Goal: Task Accomplishment & Management: Use online tool/utility

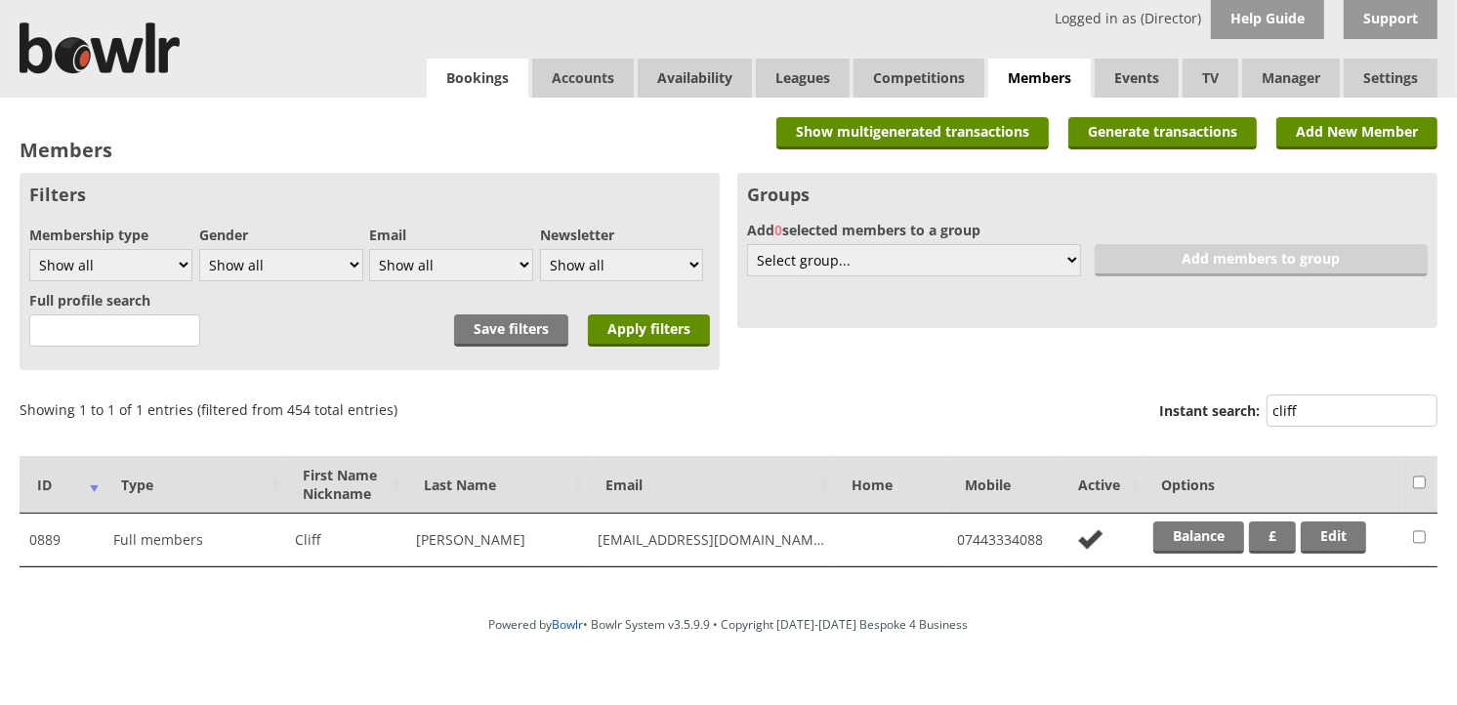
click at [495, 71] on link "Bookings" at bounding box center [478, 78] width 102 height 39
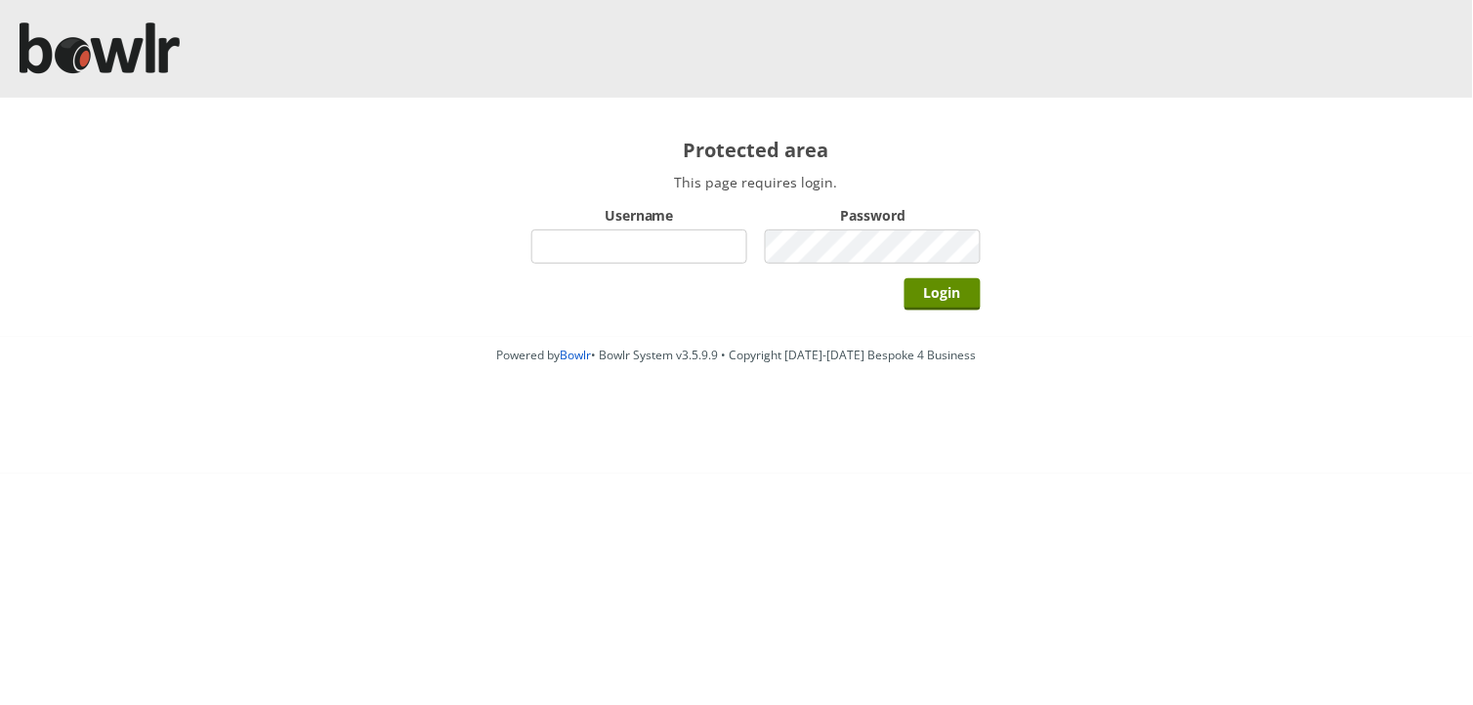
click at [672, 256] on input "Username" at bounding box center [639, 247] width 216 height 34
type input "BarRinkMonitor"
click at [904, 278] on input "Login" at bounding box center [942, 294] width 76 height 32
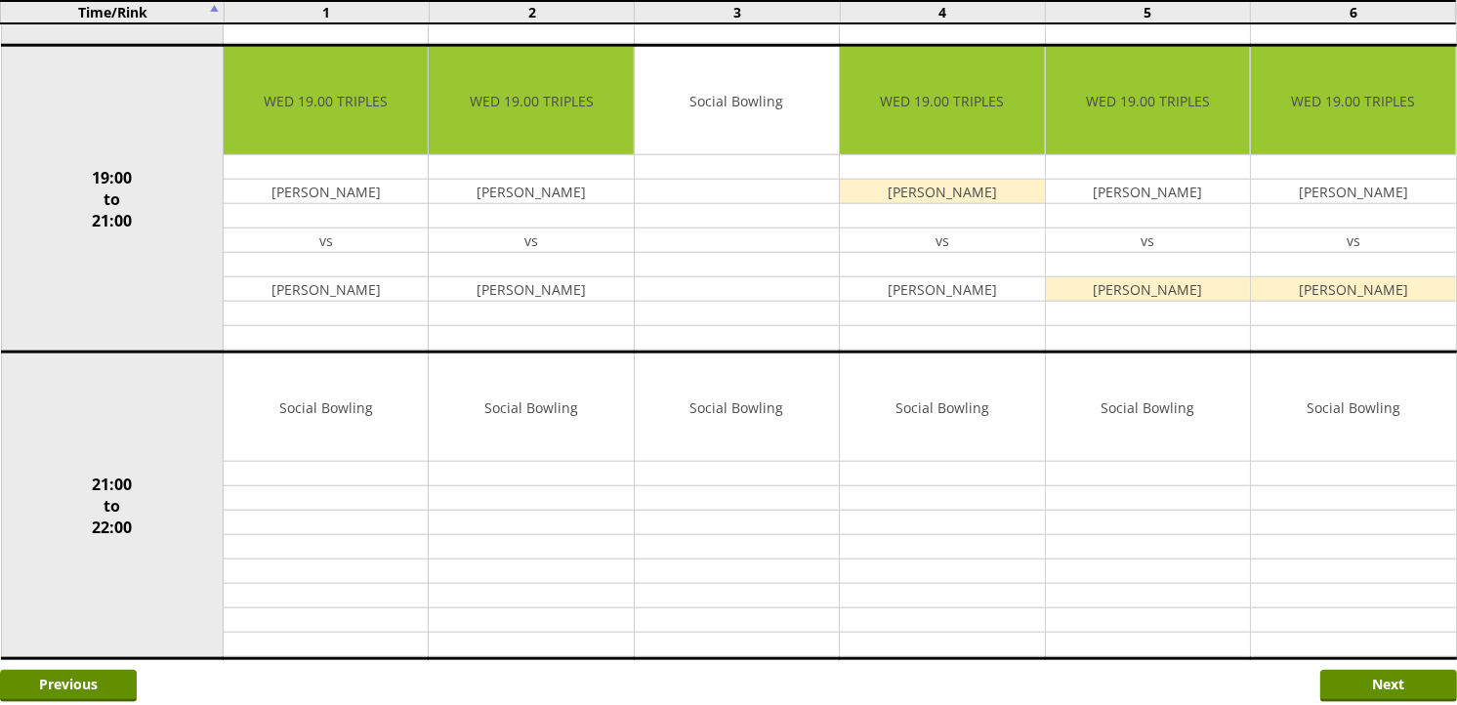
scroll to position [1765, 0]
